Goal: Information Seeking & Learning: Learn about a topic

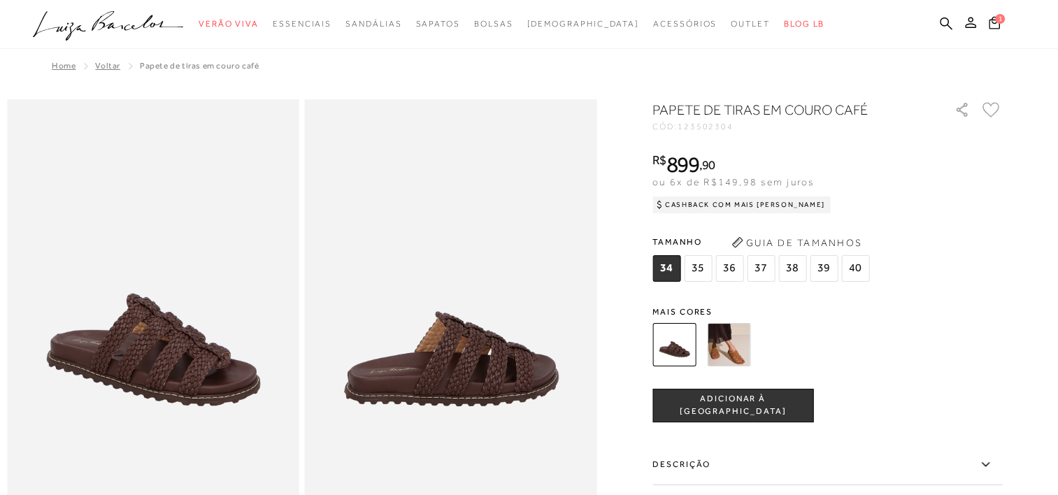
click at [719, 341] on img at bounding box center [728, 344] width 43 height 43
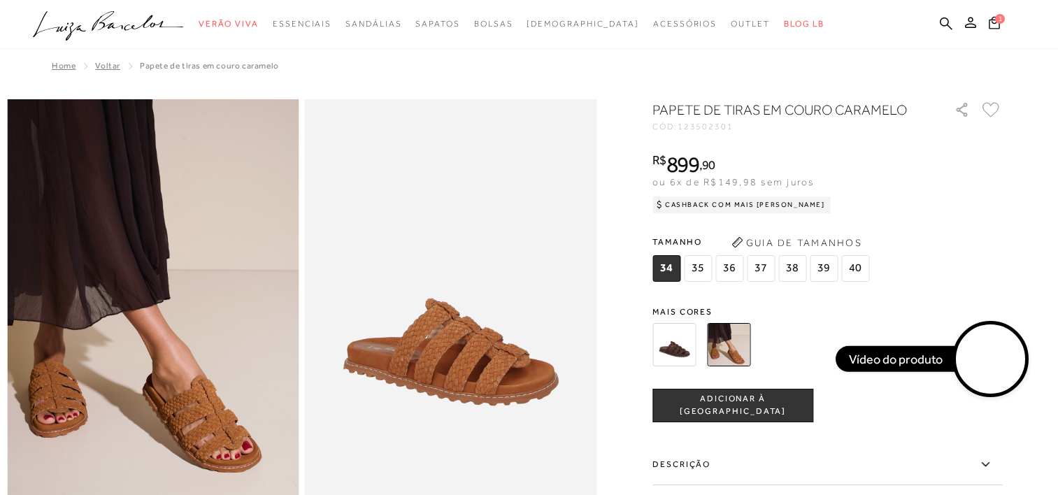
click at [982, 364] on video at bounding box center [991, 360] width 66 height 66
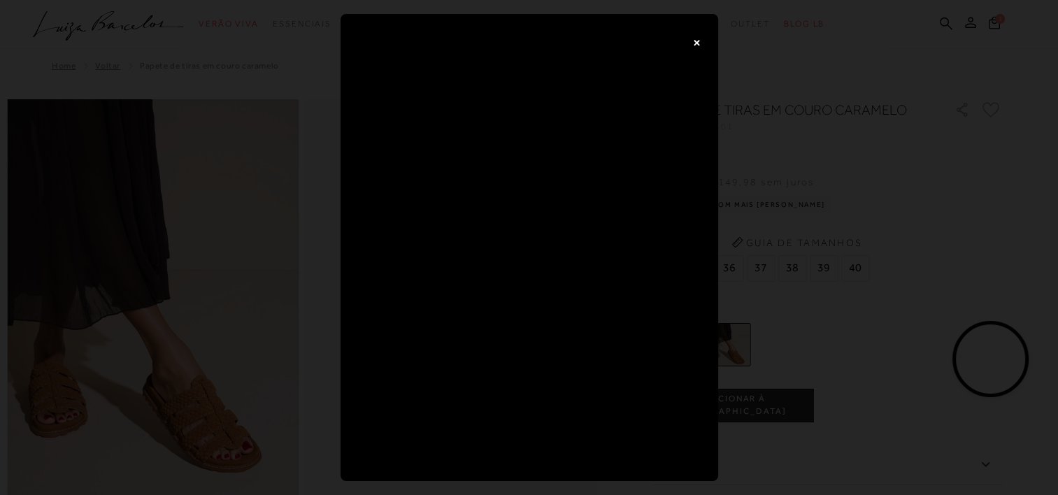
click at [703, 34] on button "×" at bounding box center [697, 42] width 28 height 28
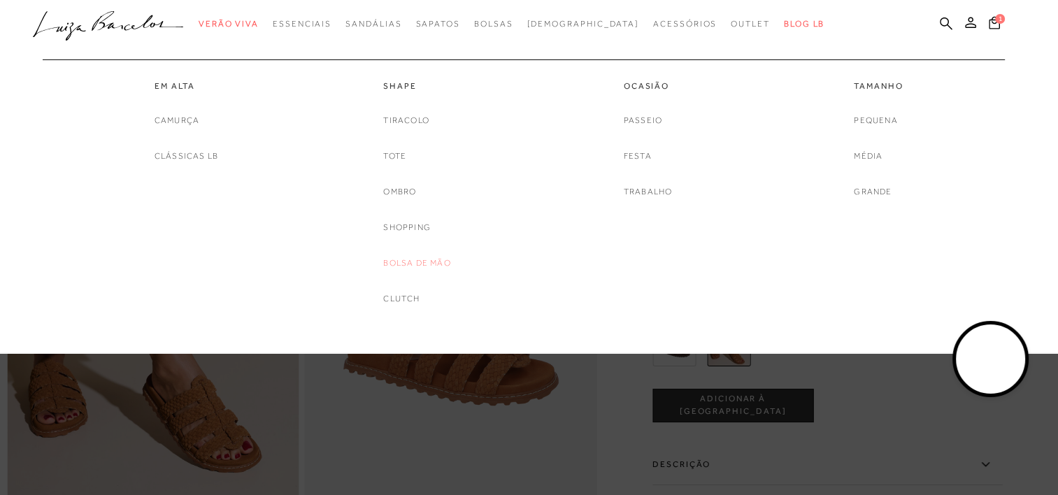
click at [400, 258] on link "Bolsa de mão" at bounding box center [416, 263] width 67 height 15
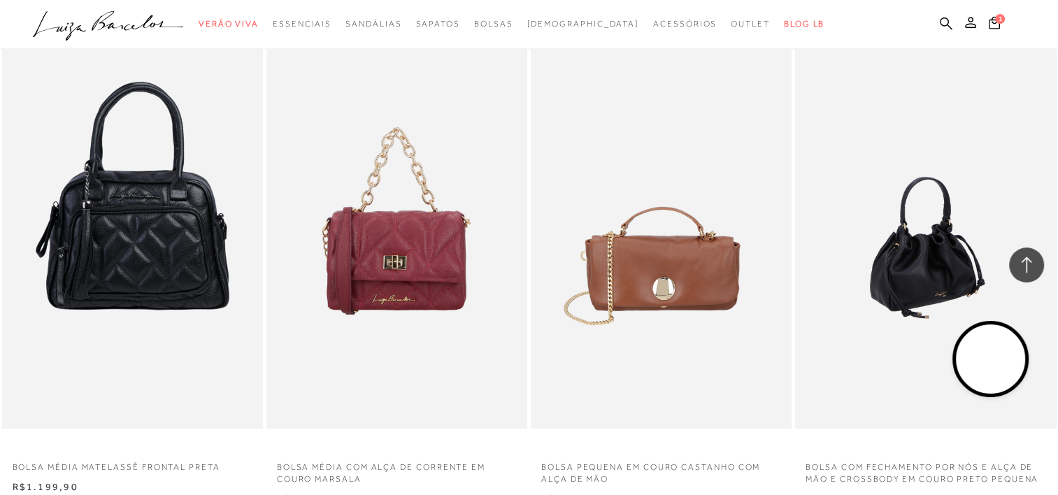
scroll to position [1678, 0]
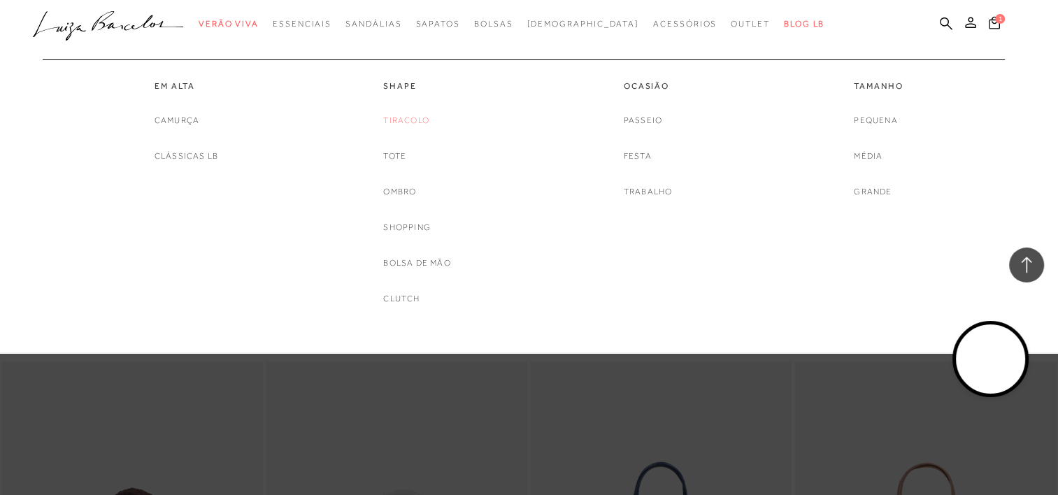
click at [408, 123] on link "Tiracolo" at bounding box center [406, 120] width 46 height 15
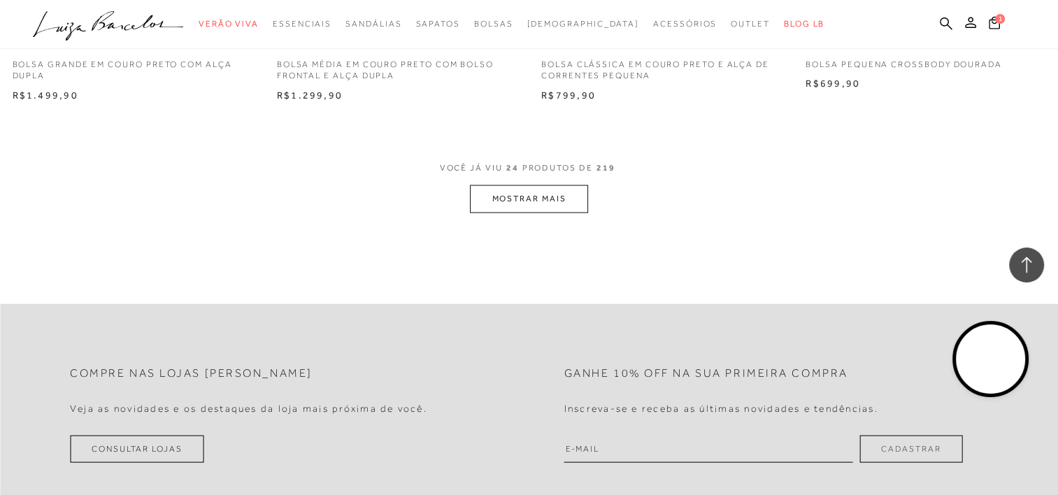
scroll to position [2727, 0]
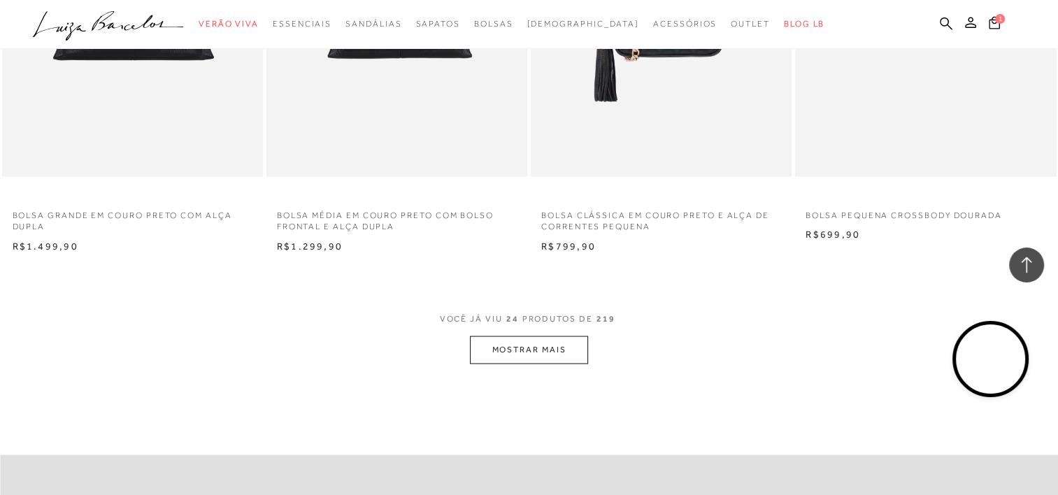
click at [543, 345] on button "MOSTRAR MAIS" at bounding box center [528, 349] width 117 height 27
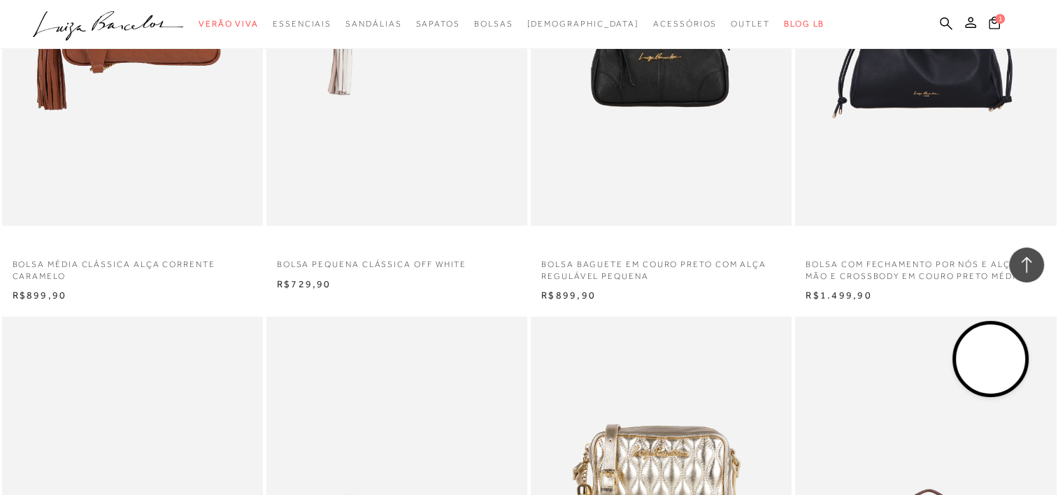
scroll to position [4335, 0]
